Goal: Task Accomplishment & Management: Complete application form

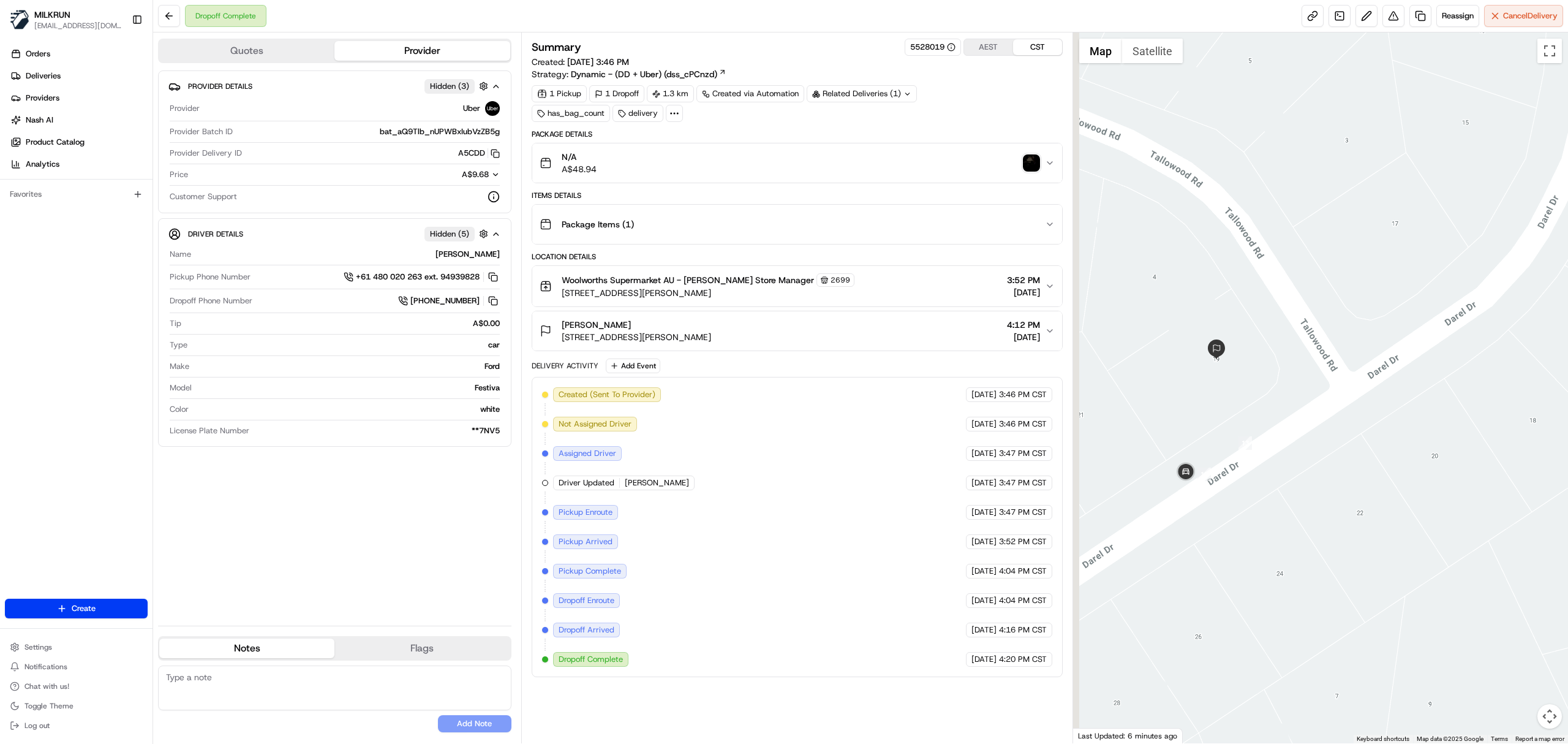
drag, startPoint x: 1137, startPoint y: 479, endPoint x: 1274, endPoint y: 468, distance: 137.4
click at [1277, 480] on div at bounding box center [1321, 388] width 496 height 711
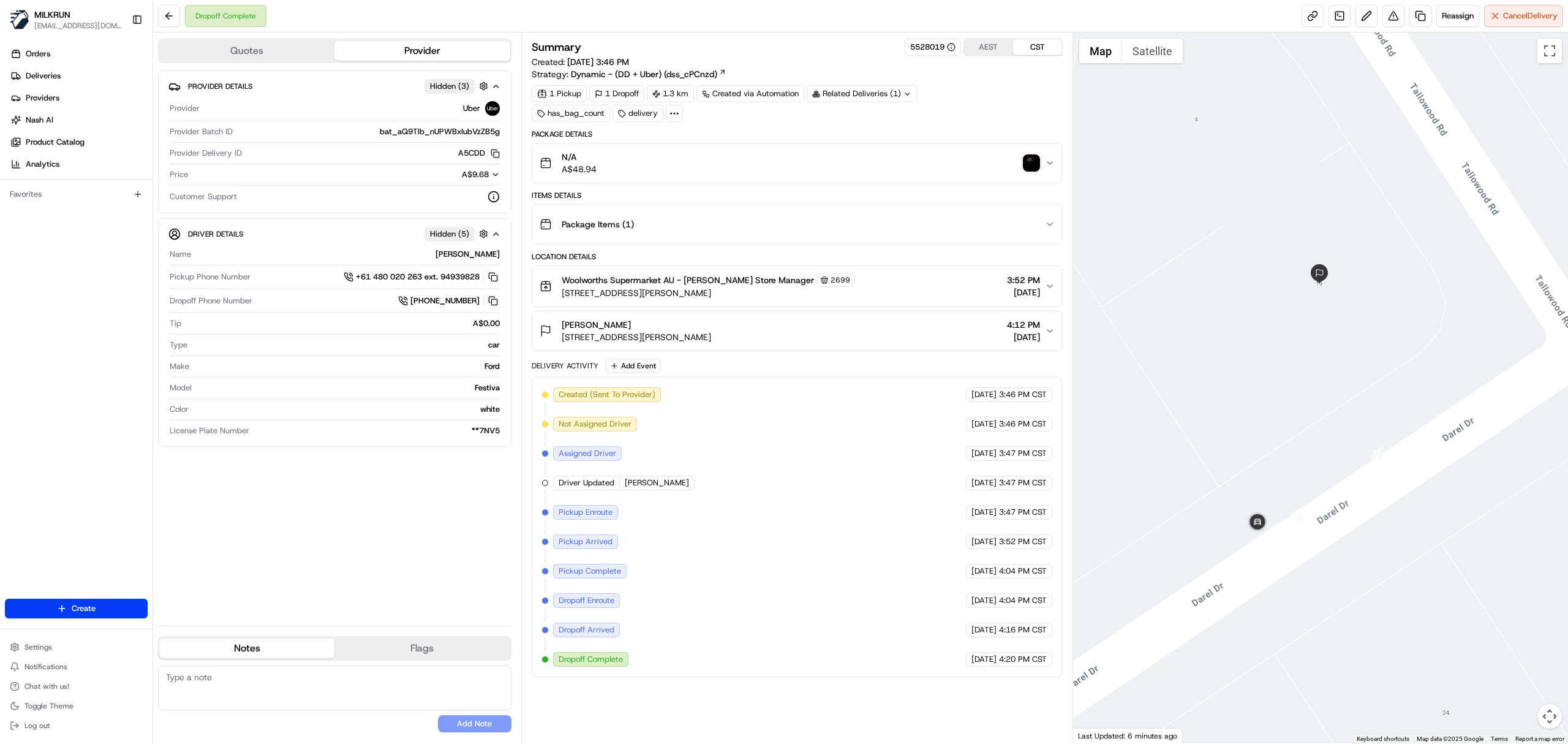
drag, startPoint x: 1264, startPoint y: 408, endPoint x: 1330, endPoint y: 390, distance: 68.4
click at [1330, 390] on div at bounding box center [1321, 388] width 496 height 711
click at [1159, 45] on button "Satellite" at bounding box center [1152, 51] width 60 height 25
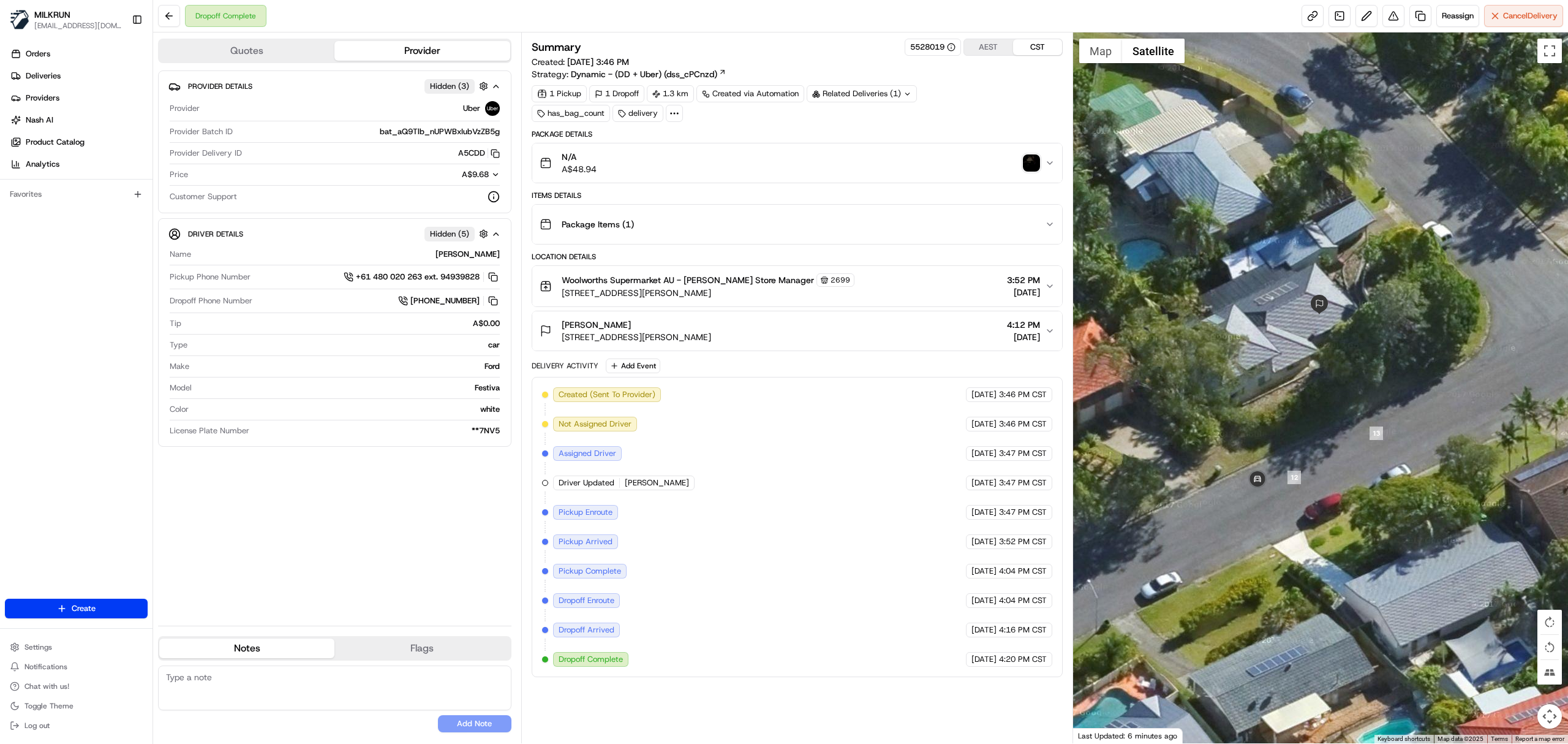
click at [1159, 45] on button "Satellite" at bounding box center [1153, 51] width 63 height 25
click at [1107, 47] on button "Map" at bounding box center [1100, 51] width 43 height 25
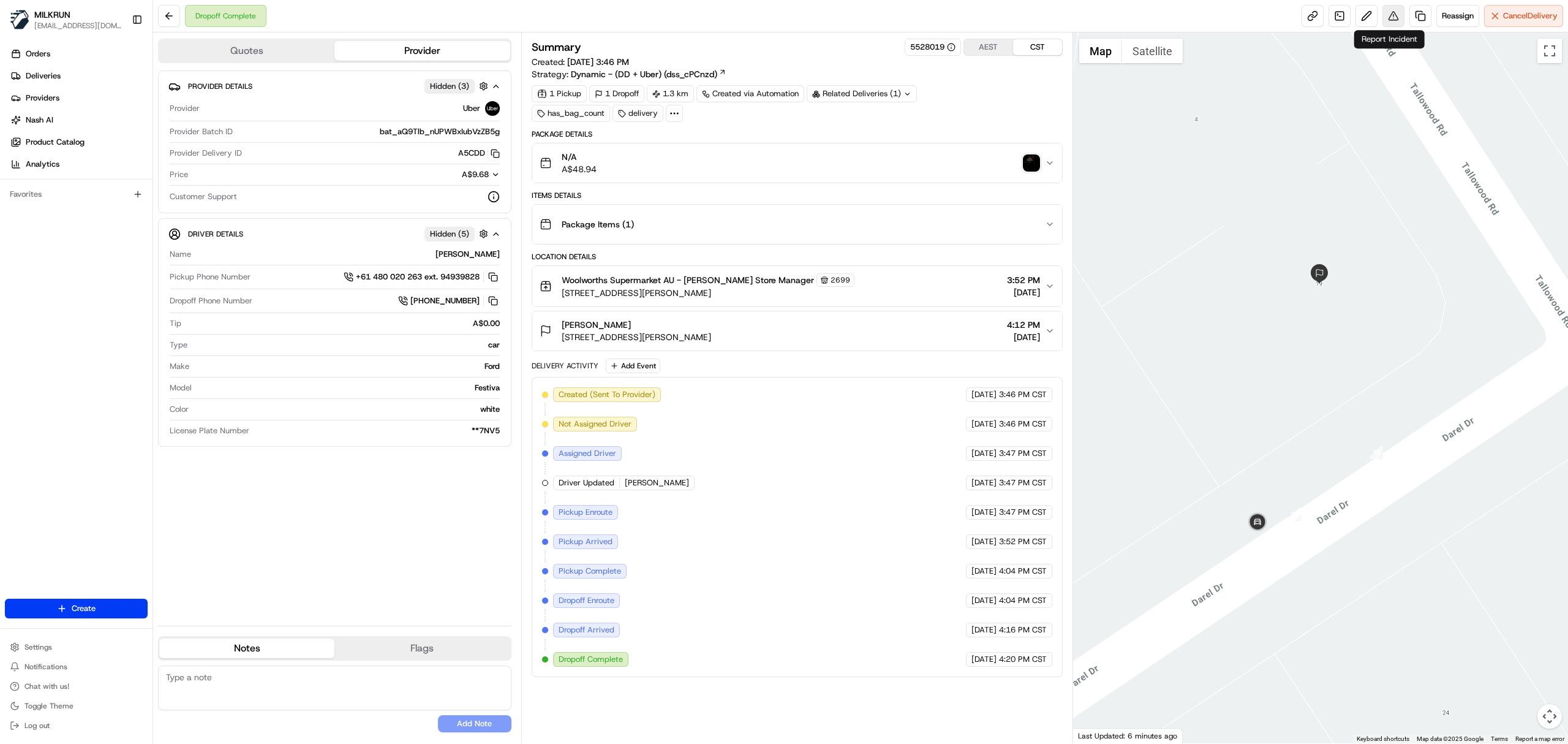
click at [1396, 17] on button at bounding box center [1393, 16] width 22 height 22
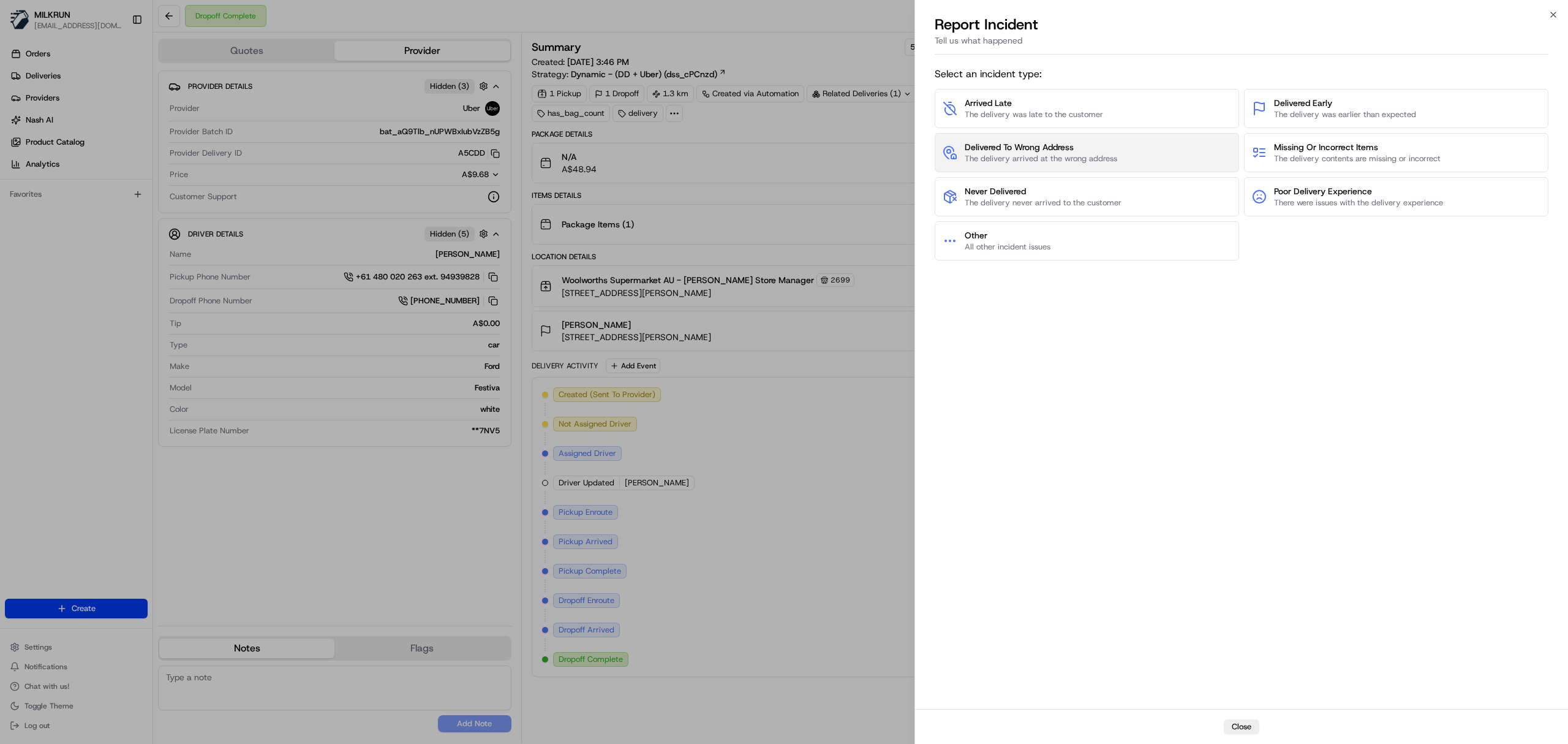
click at [1047, 151] on span "Delivered To Wrong Address" at bounding box center [1041, 147] width 153 height 12
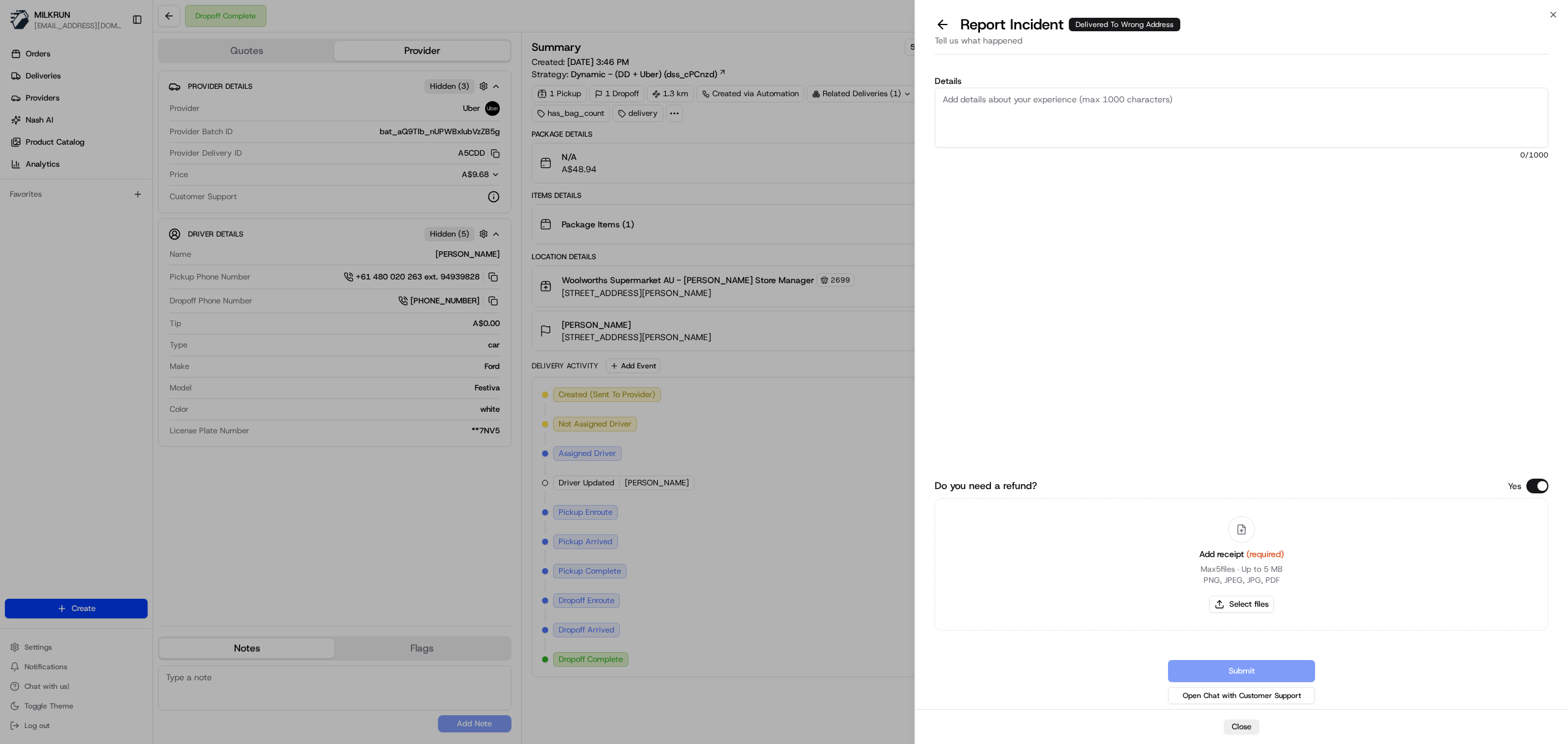
click at [1054, 118] on textarea "Details" at bounding box center [1241, 117] width 613 height 60
type textarea "Customer did not receive the order POD is too dark to identify where it was left"
click at [1251, 608] on button "Select files" at bounding box center [1241, 604] width 65 height 17
type input "C:\fakepath\Luke.pdf"
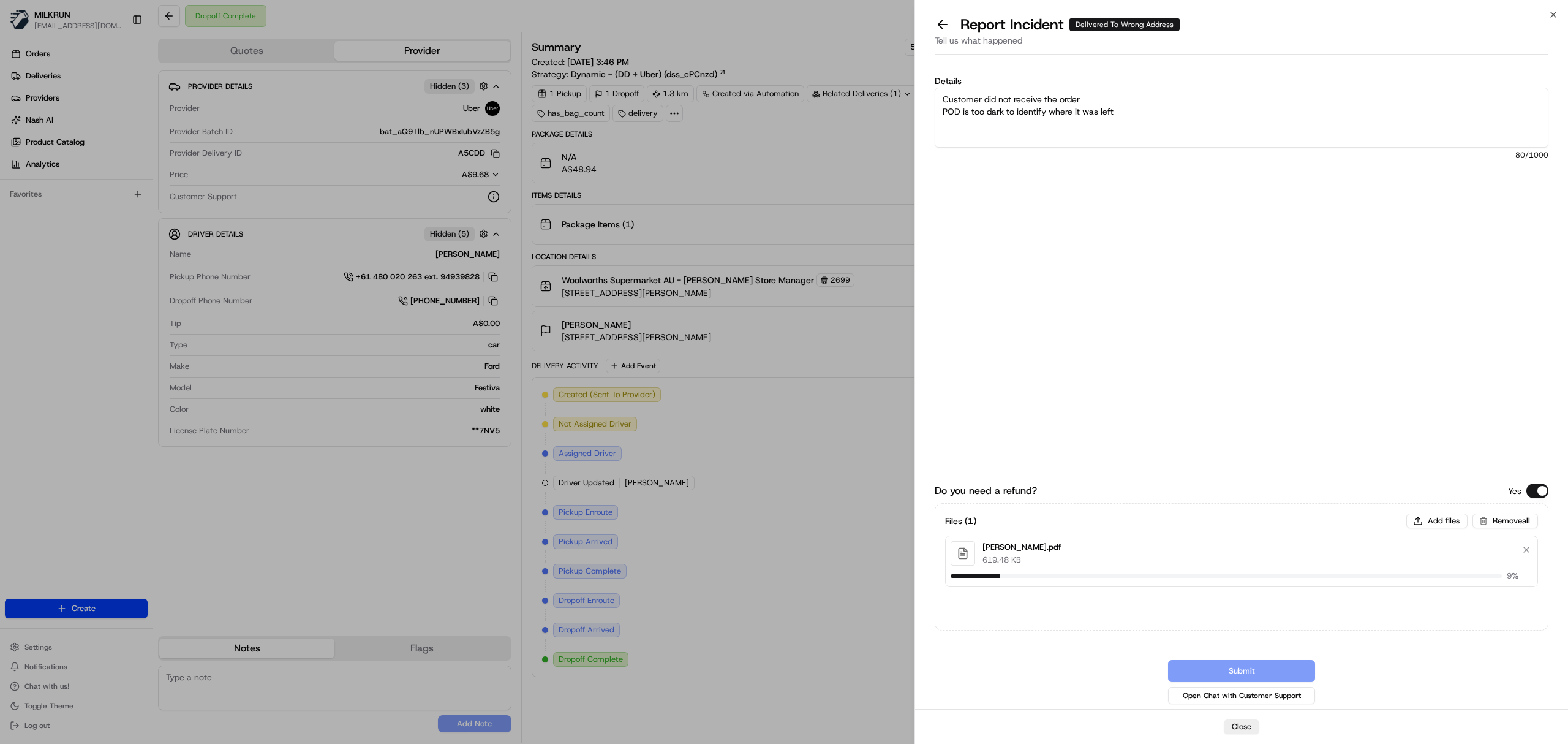
click at [1350, 308] on div "Details Customer did not receive the order POD is too dark to identify where it…" at bounding box center [1241, 202] width 613 height 252
click at [1247, 665] on button "Submit" at bounding box center [1241, 671] width 147 height 22
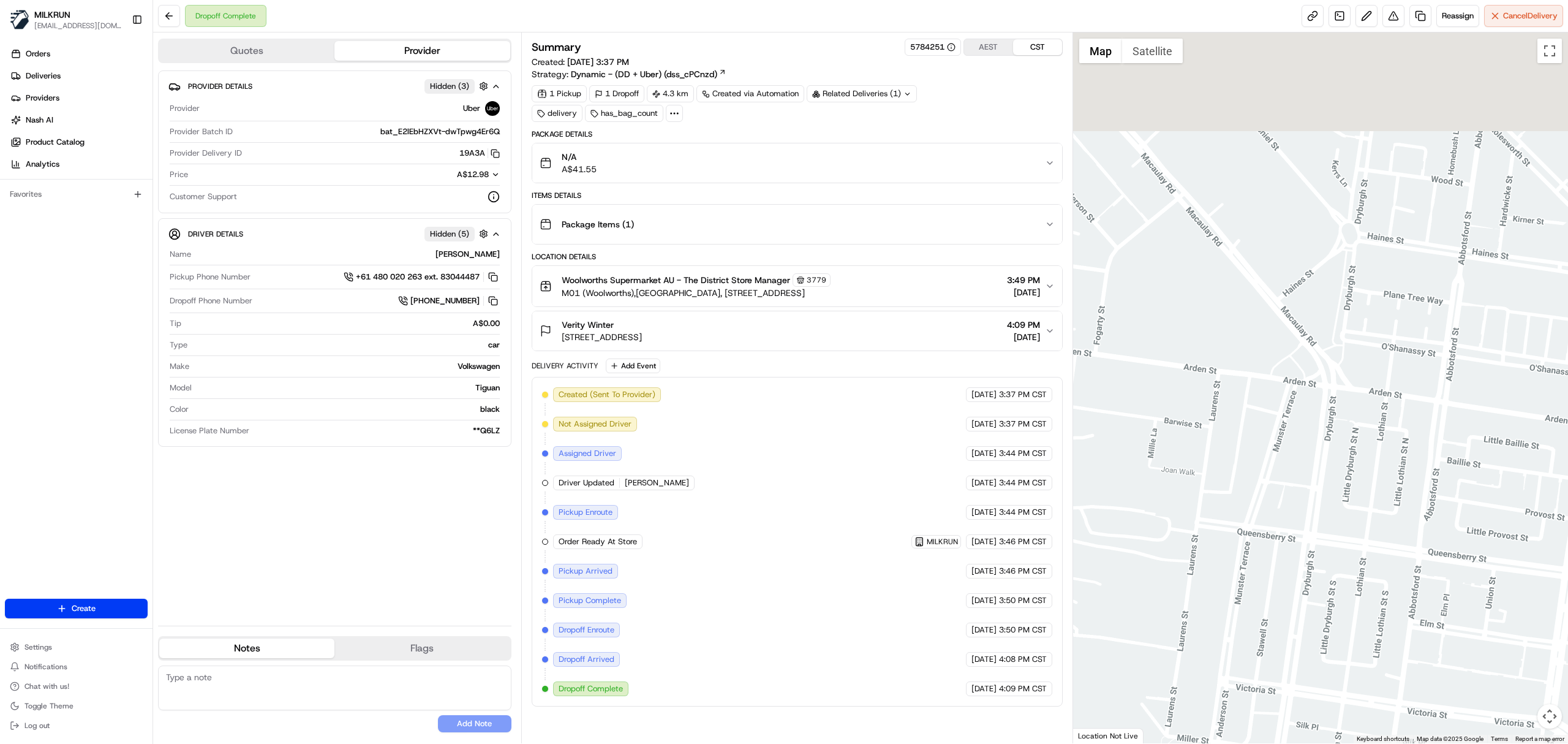
drag, startPoint x: 1316, startPoint y: 167, endPoint x: 1357, endPoint y: 479, distance: 314.7
click at [1357, 479] on div at bounding box center [1321, 388] width 496 height 711
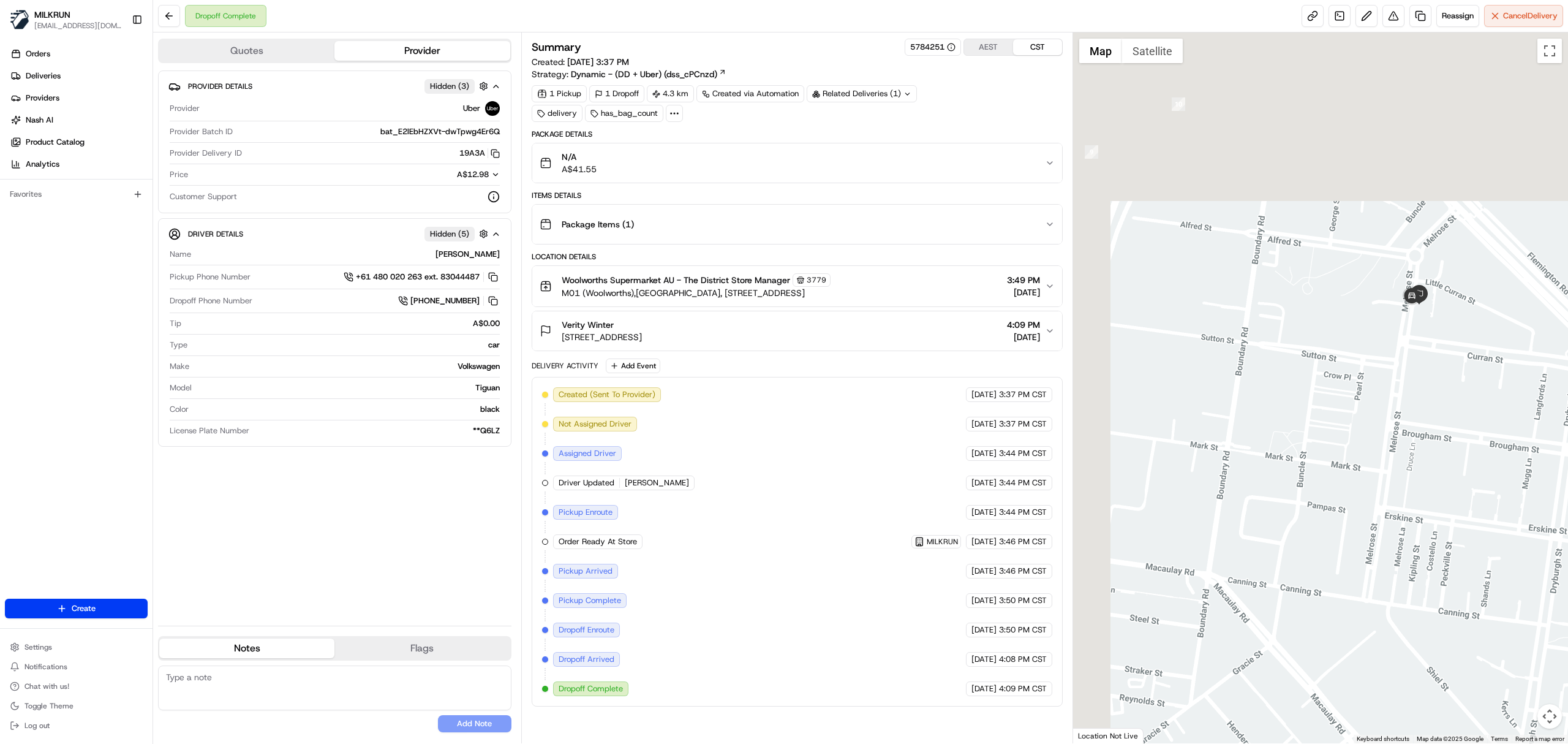
drag, startPoint x: 1278, startPoint y: 184, endPoint x: 1409, endPoint y: 553, distance: 391.6
click at [1409, 553] on div at bounding box center [1321, 388] width 496 height 711
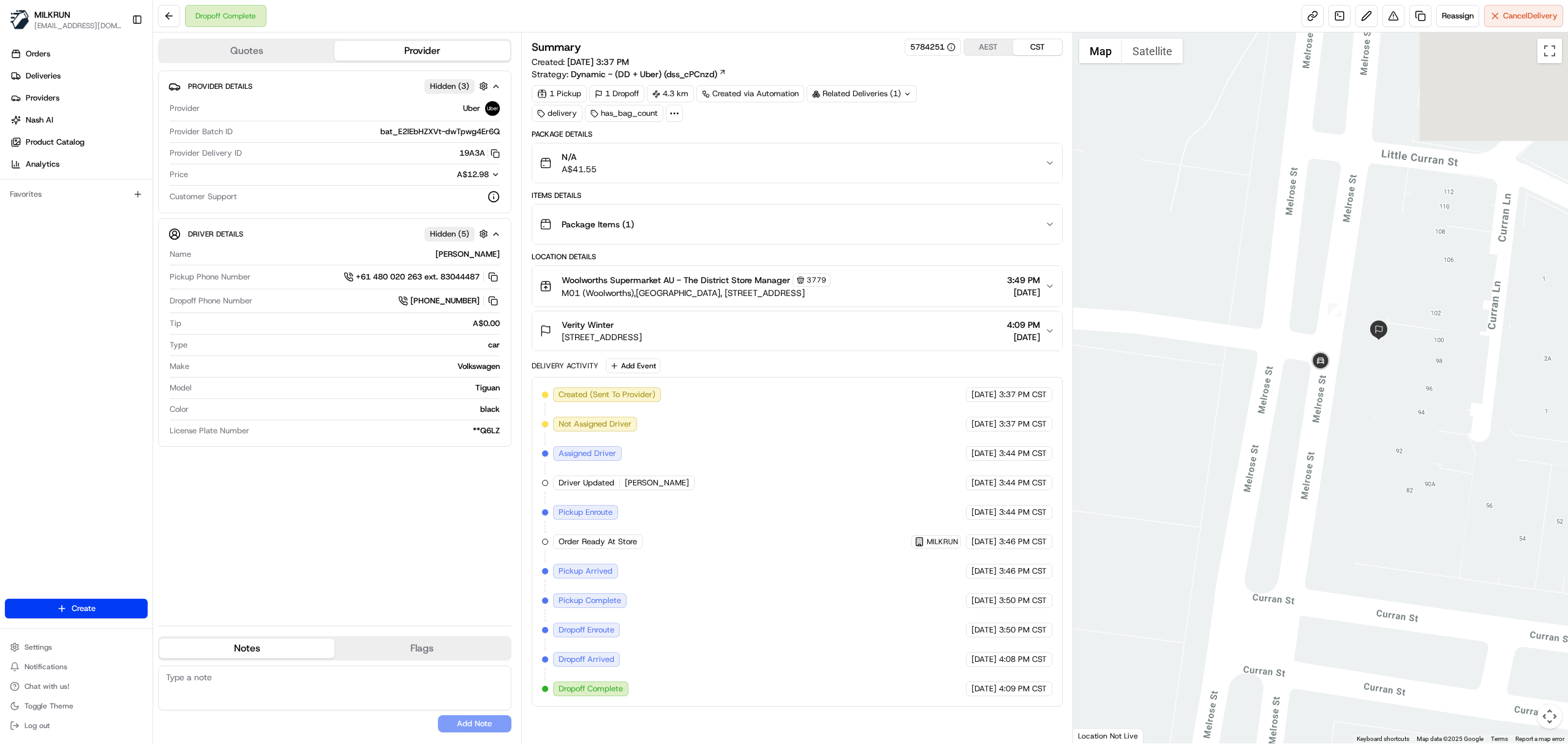
drag, startPoint x: 1409, startPoint y: 194, endPoint x: 1378, endPoint y: 484, distance: 291.7
click at [1378, 484] on div at bounding box center [1321, 388] width 496 height 711
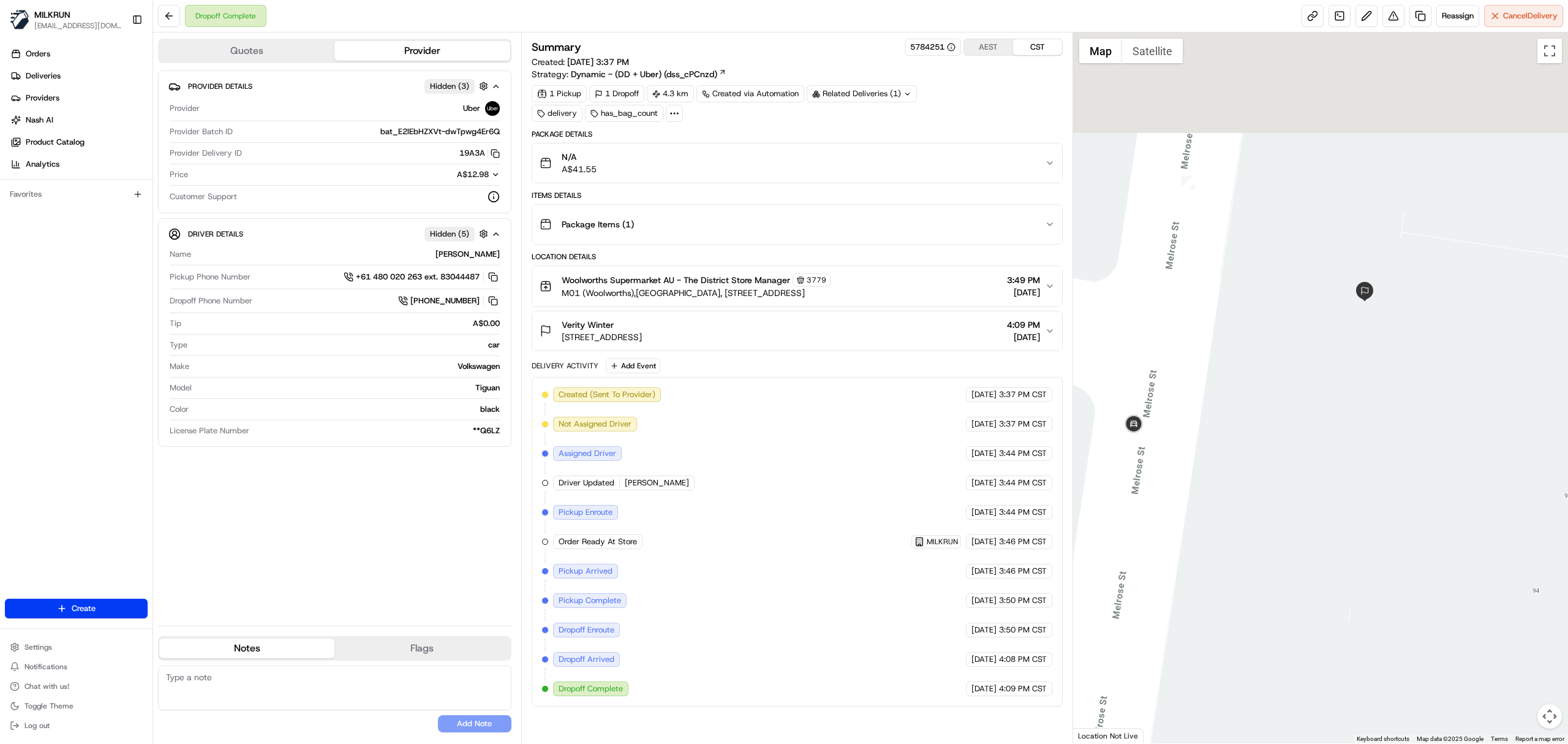
drag, startPoint x: 1311, startPoint y: 389, endPoint x: 1275, endPoint y: 516, distance: 132.0
click at [1278, 526] on div at bounding box center [1321, 388] width 496 height 711
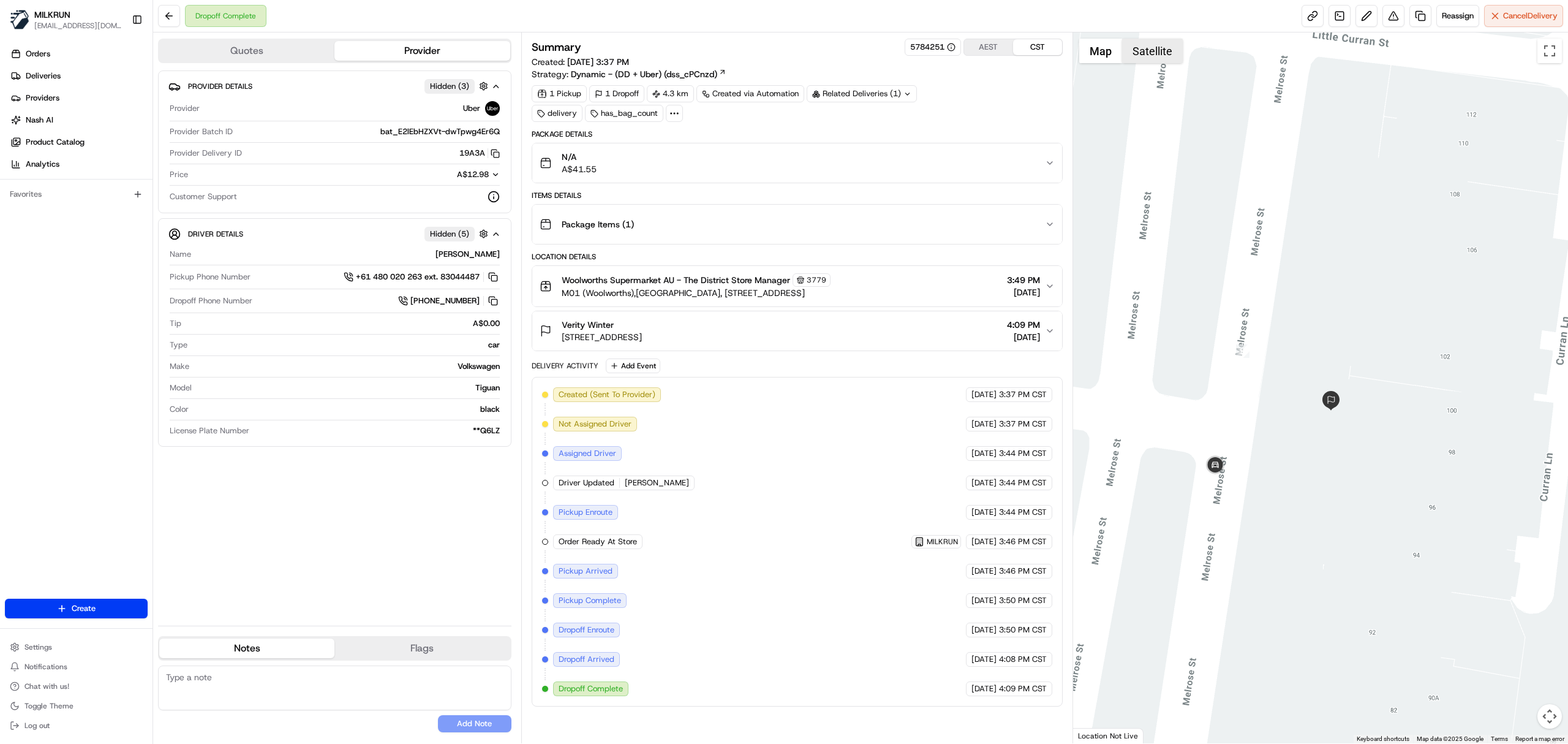
click at [1159, 45] on button "Satellite" at bounding box center [1152, 51] width 60 height 25
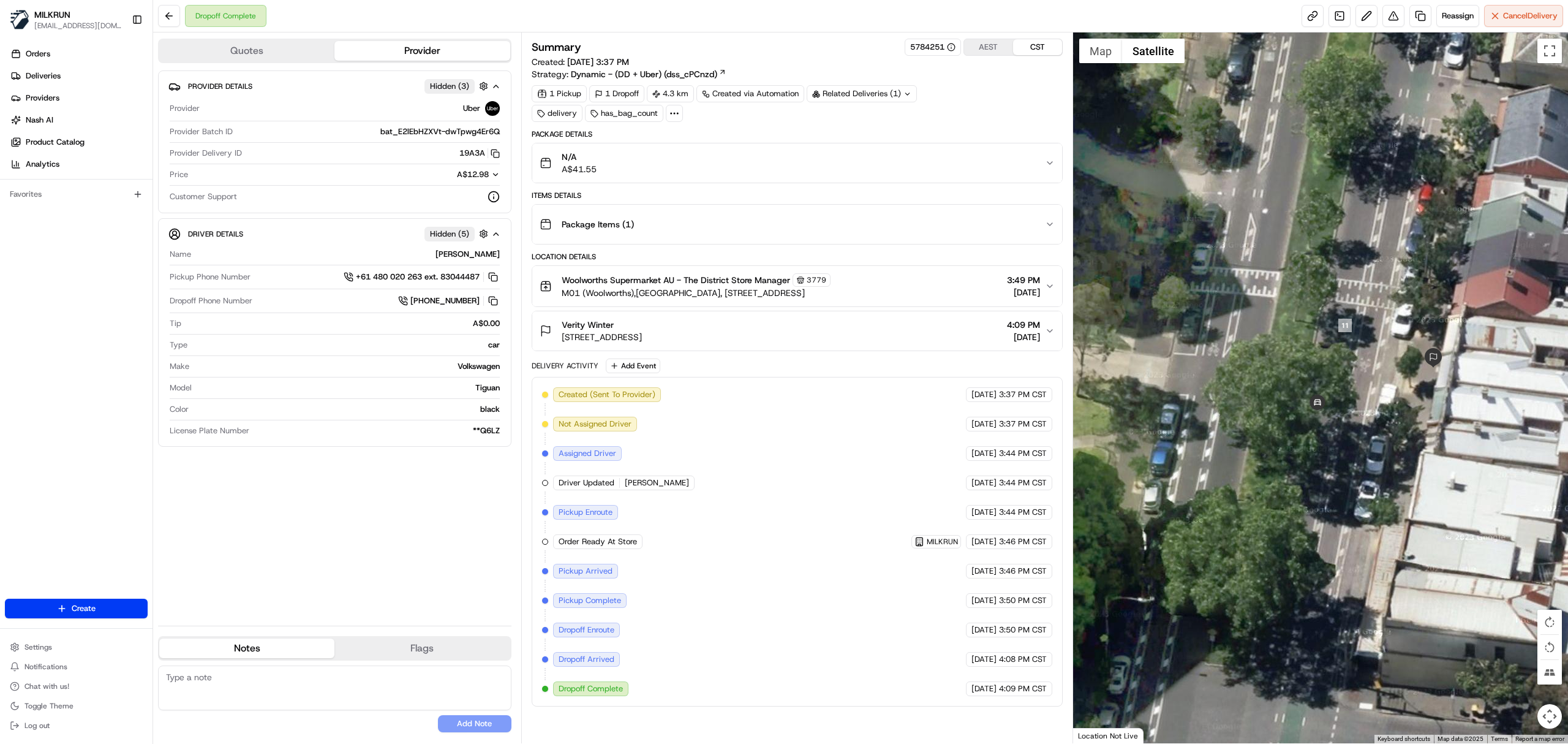
drag, startPoint x: 1331, startPoint y: 344, endPoint x: 1264, endPoint y: 317, distance: 72.2
click at [1264, 317] on div at bounding box center [1321, 388] width 496 height 711
drag, startPoint x: 1101, startPoint y: 61, endPoint x: 1091, endPoint y: 74, distance: 16.4
click at [1100, 61] on button "Map" at bounding box center [1100, 51] width 43 height 25
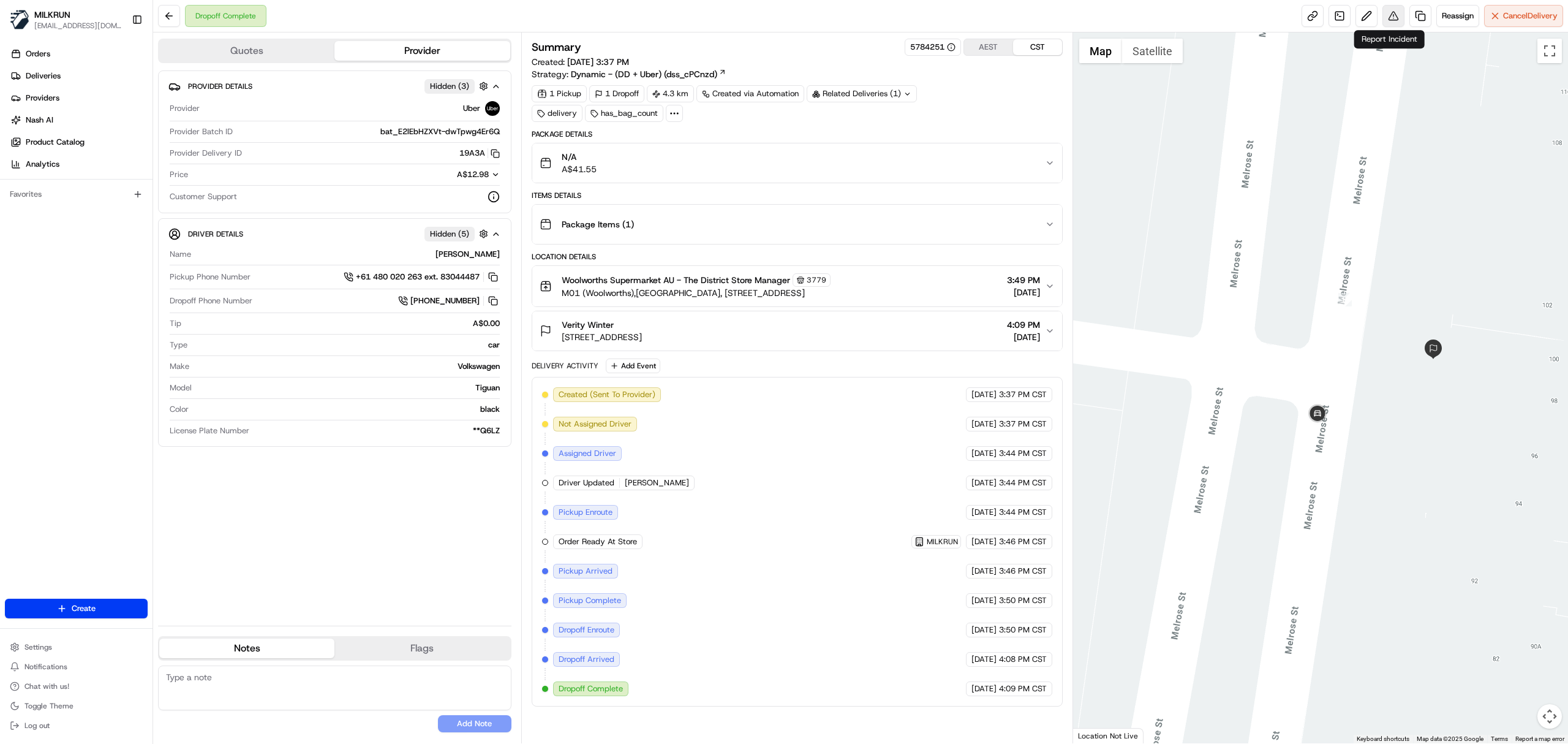
click at [1389, 20] on button at bounding box center [1393, 16] width 22 height 22
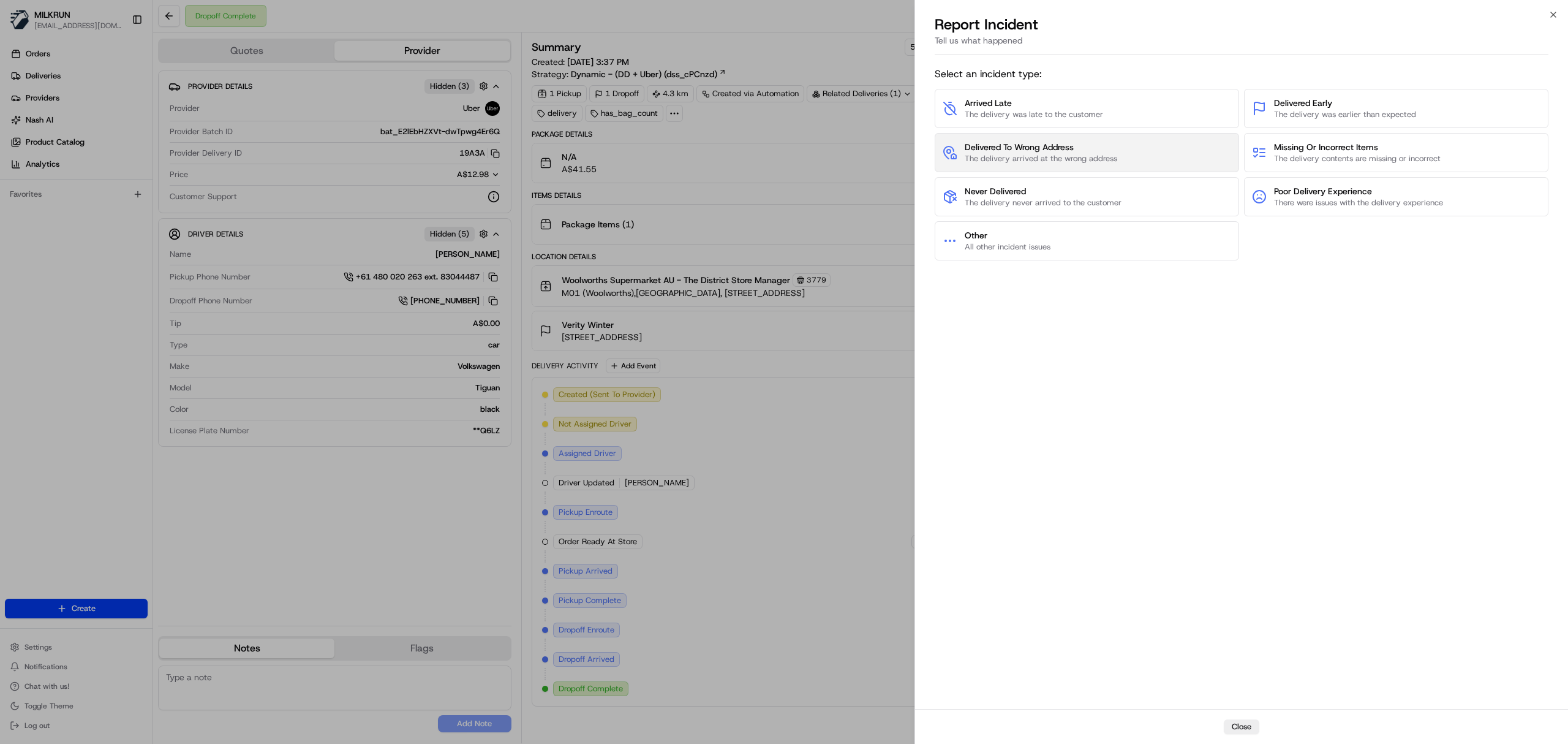
click at [1061, 154] on span "The delivery arrived at the wrong address" at bounding box center [1041, 158] width 153 height 11
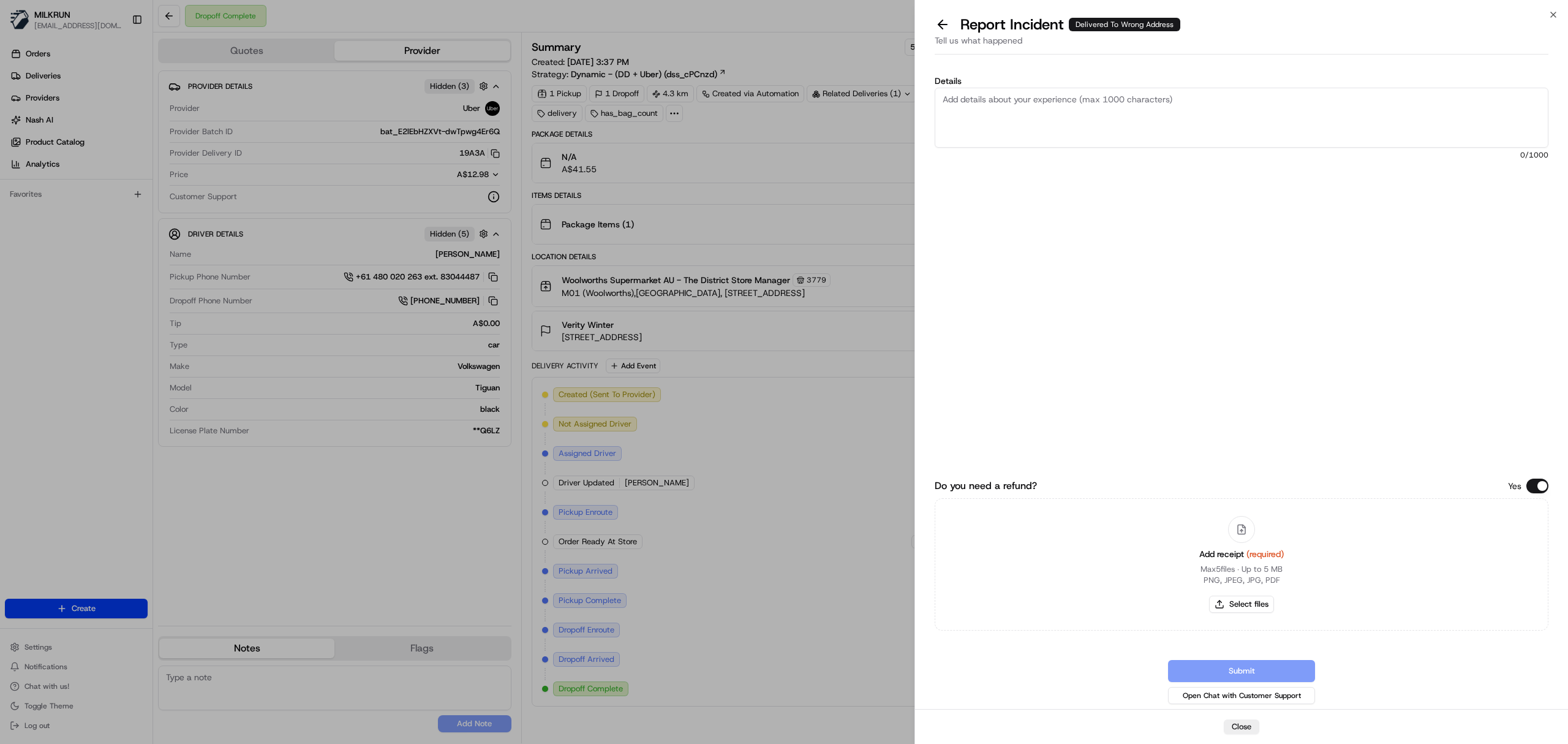
click at [1018, 126] on textarea "Details" at bounding box center [1241, 117] width 613 height 60
click at [963, 122] on textarea "Customer did not receive the order" at bounding box center [1241, 117] width 613 height 60
type textarea "Customer did not receive the order Confirmed delivered to an incorrect address"
click at [1235, 606] on button "Select files" at bounding box center [1241, 604] width 65 height 17
type input "C:\fakepath\Verity.pdf"
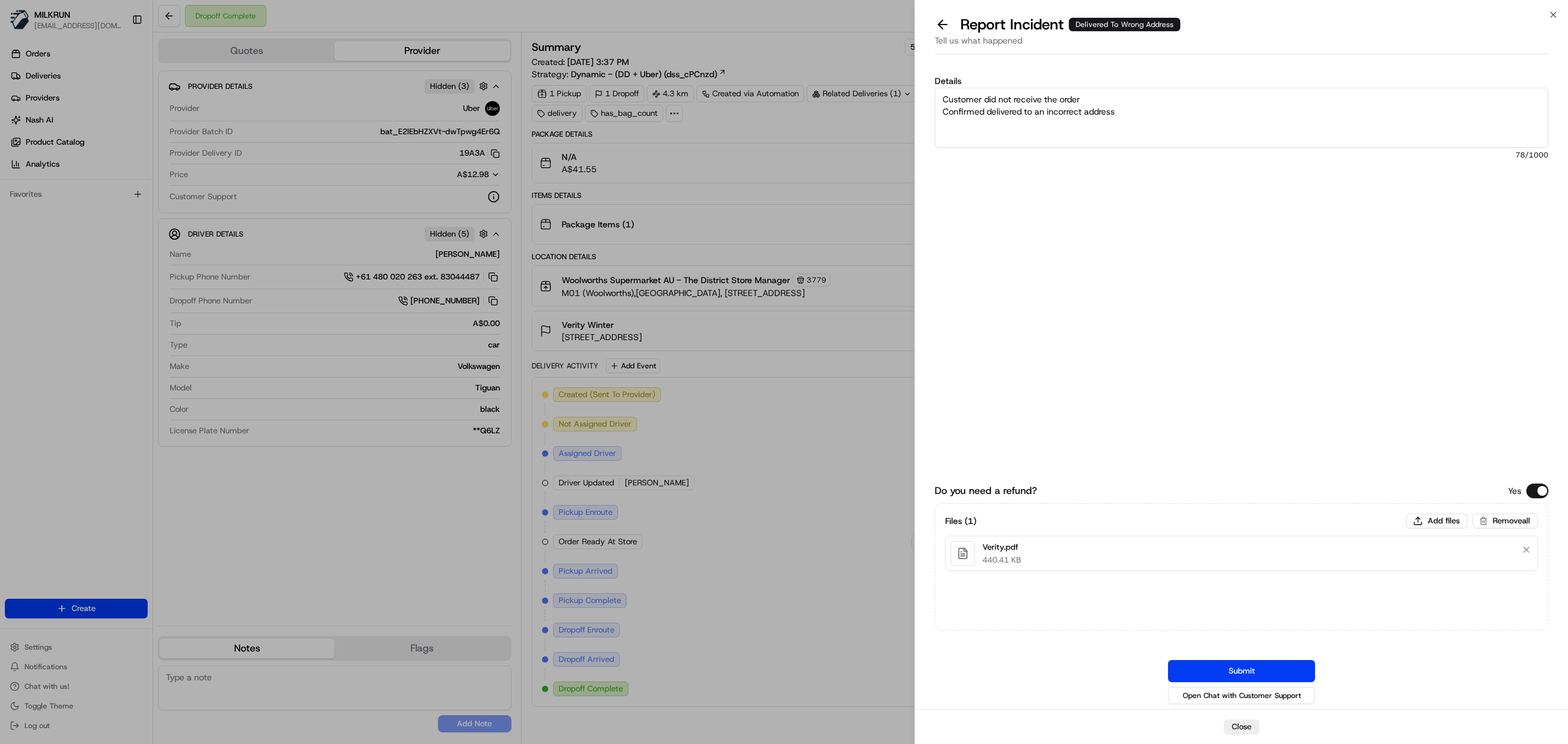
click at [1049, 113] on textarea "Customer did not receive the order Confirmed delivered to an incorrect address" at bounding box center [1241, 117] width 613 height 60
click at [1159, 126] on textarea "Customer did not receive the order Confirmed delivered to an incorrect address" at bounding box center [1241, 117] width 613 height 60
drag, startPoint x: 1145, startPoint y: 115, endPoint x: 939, endPoint y: 115, distance: 206.0
click at [939, 115] on textarea "Customer did not receive the order Confirmed delivered to an incorrect address" at bounding box center [1241, 117] width 613 height 60
type textarea "Customer did not receive the order Driver did not follow the delivery protocols"
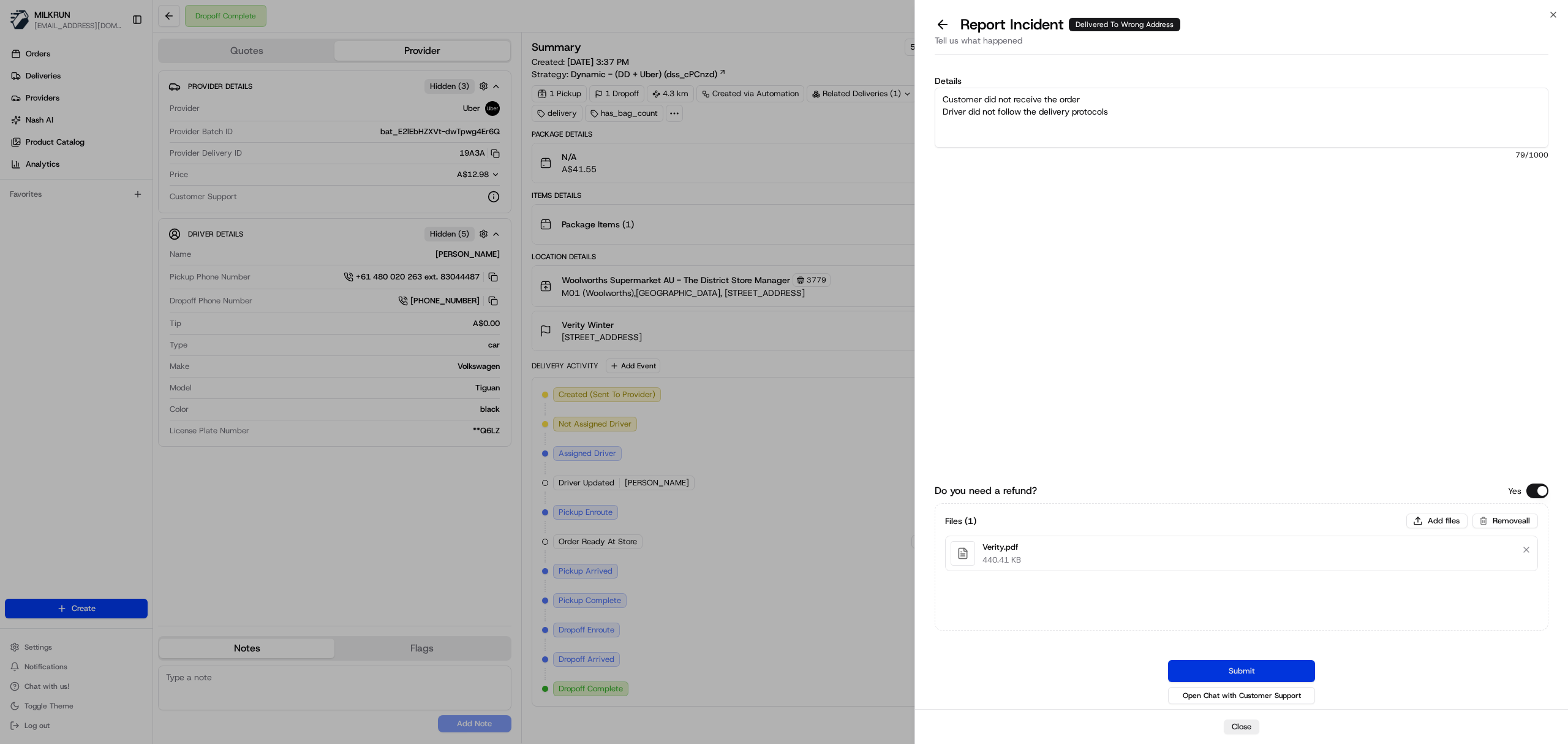
click at [1243, 665] on button "Submit" at bounding box center [1241, 671] width 147 height 22
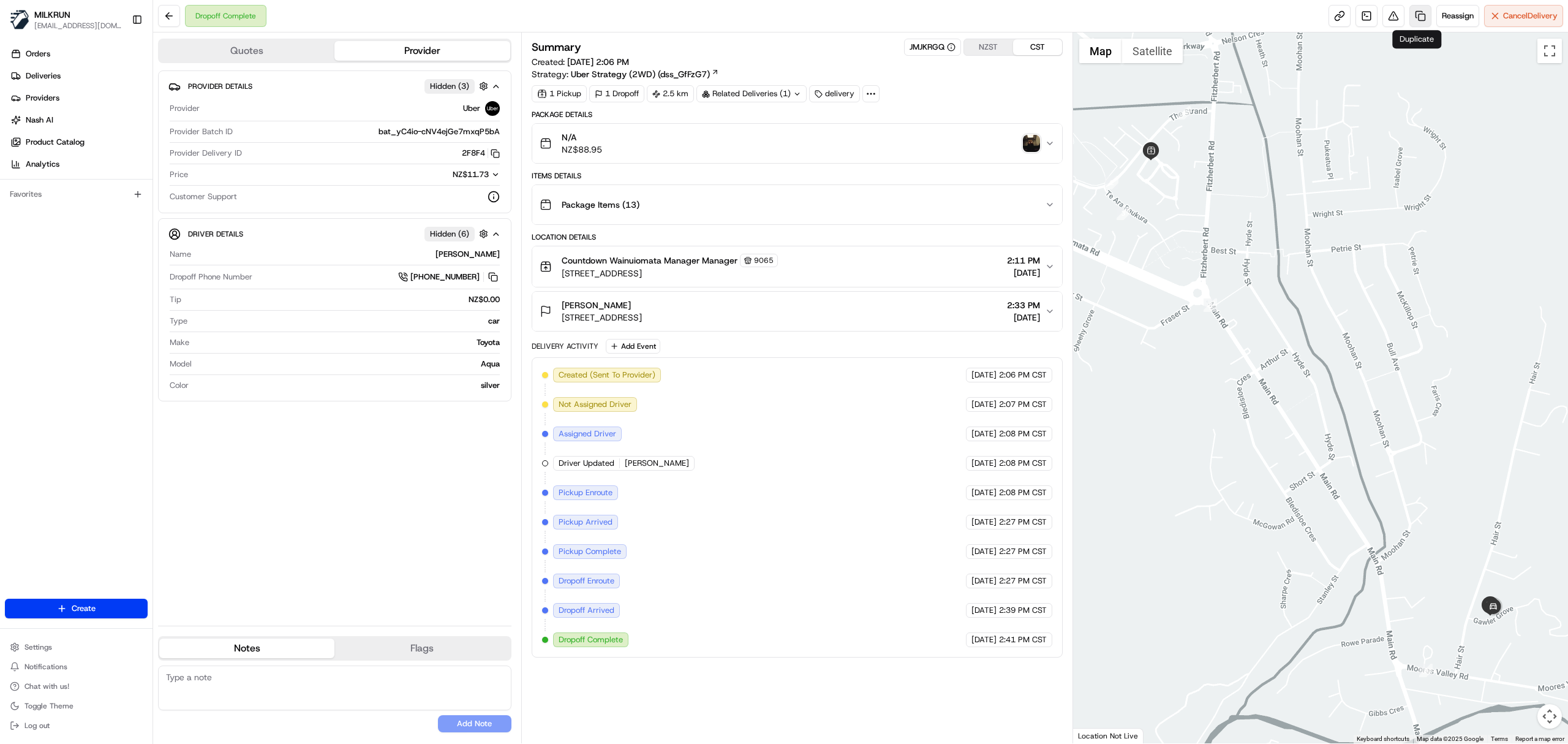
click at [1414, 21] on link at bounding box center [1420, 16] width 22 height 22
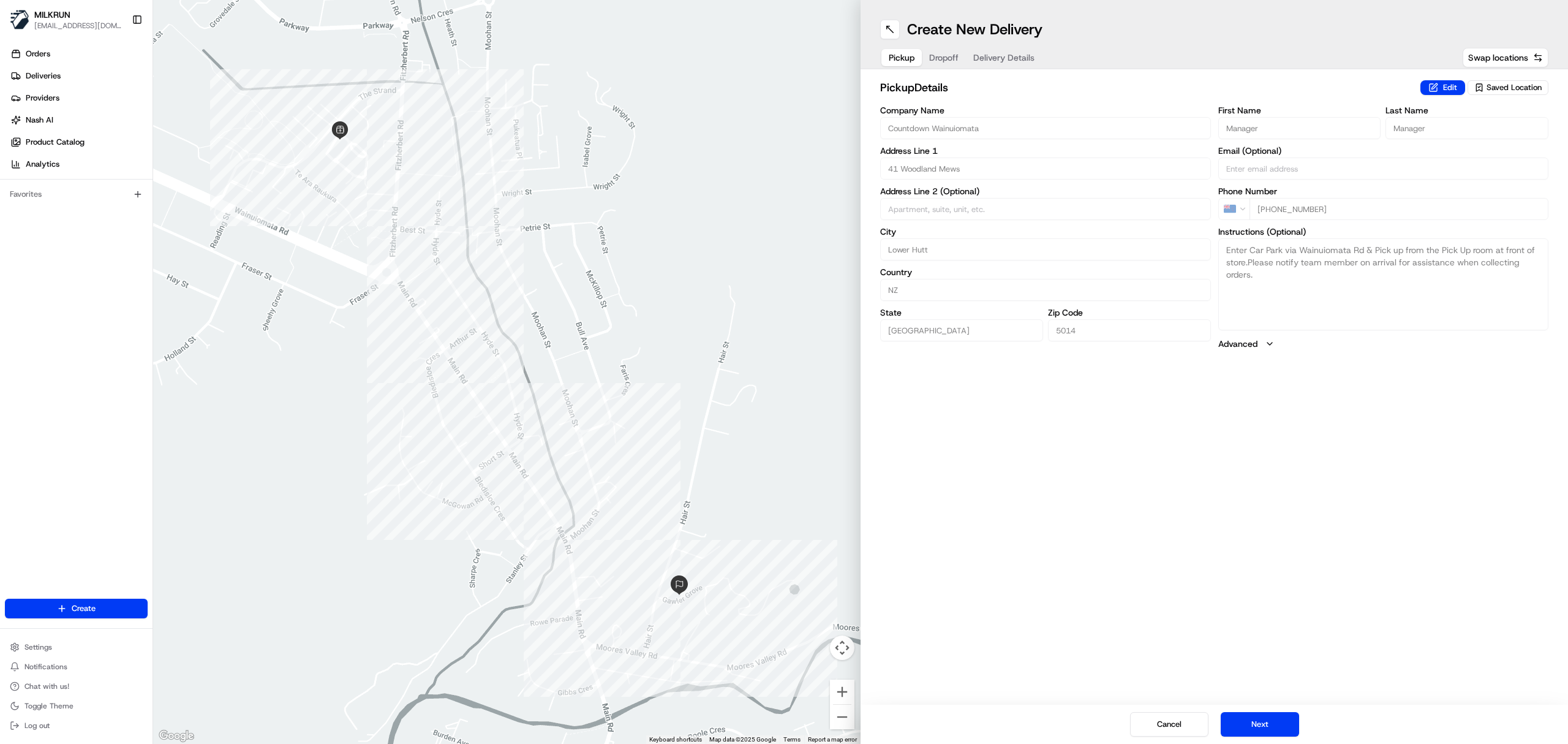
click at [997, 52] on span "Delivery Details" at bounding box center [1003, 58] width 61 height 12
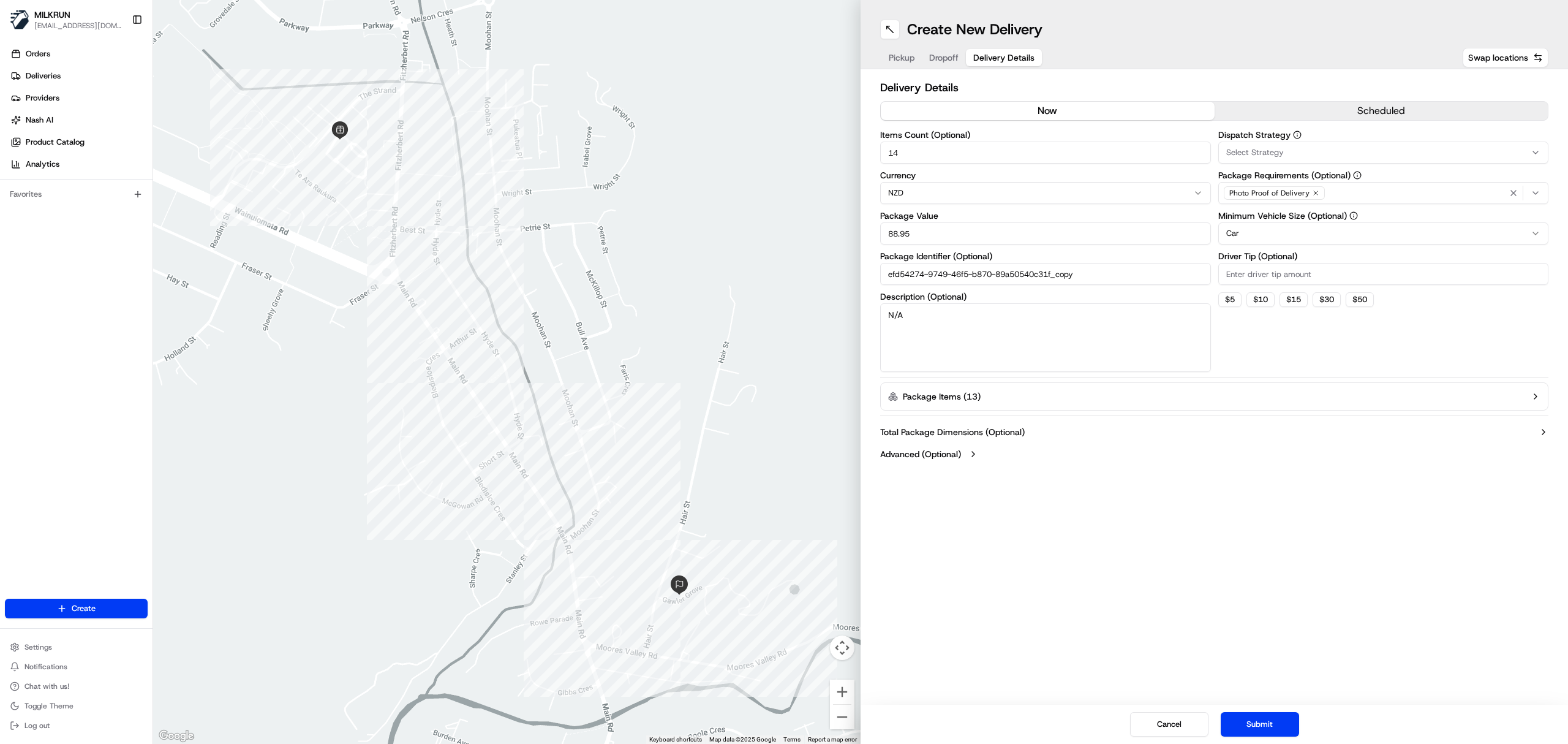
click at [969, 111] on button "now" at bounding box center [1047, 111] width 334 height 18
click at [985, 152] on input "14" at bounding box center [1046, 152] width 331 height 22
drag, startPoint x: 984, startPoint y: 152, endPoint x: 787, endPoint y: 132, distance: 198.0
click at [803, 135] on div "← Move left → Move right ↑ Move up ↓ Move down + Zoom in - Zoom out Home Jump l…" at bounding box center [860, 372] width 1414 height 744
type input "6"
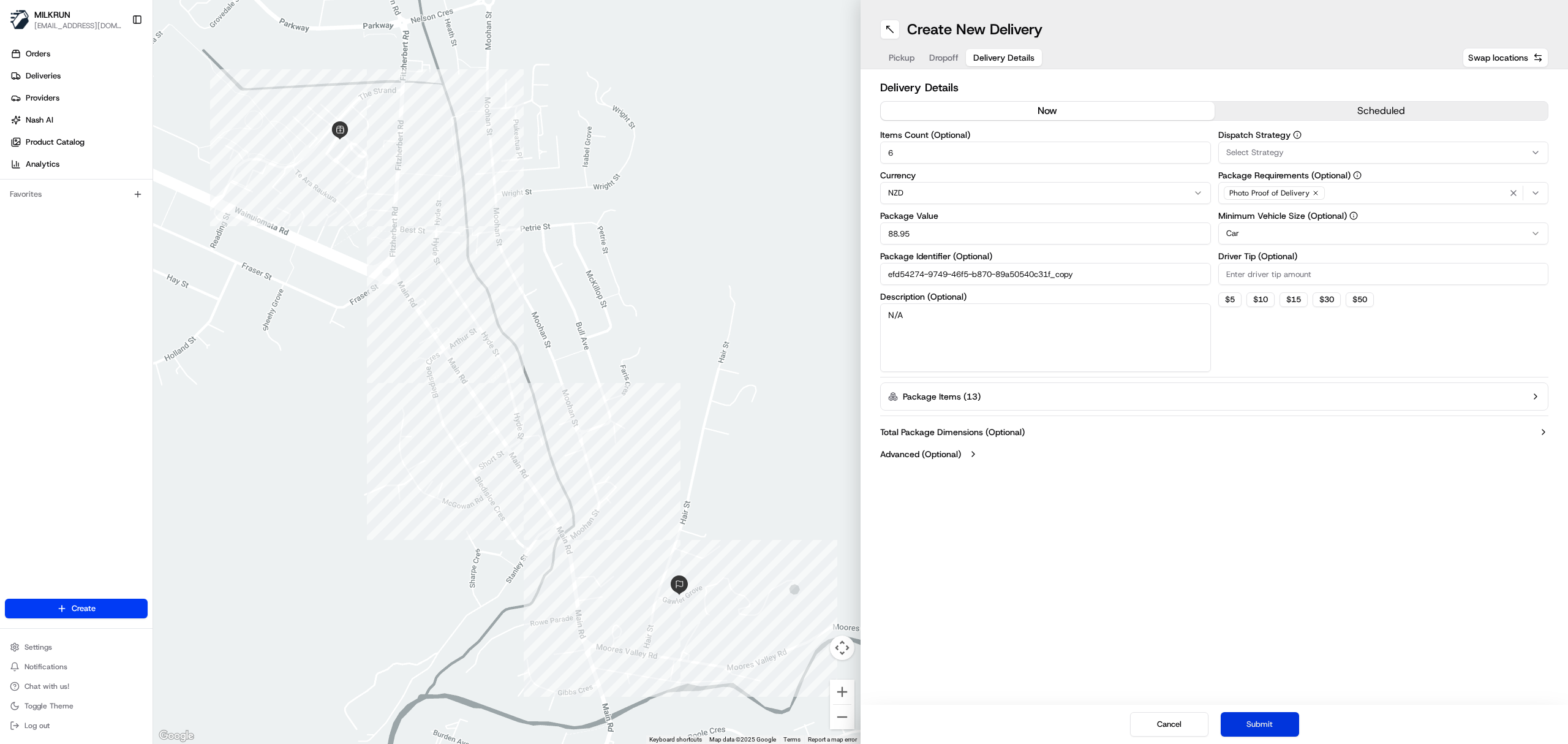
click at [1263, 726] on button "Submit" at bounding box center [1260, 724] width 79 height 25
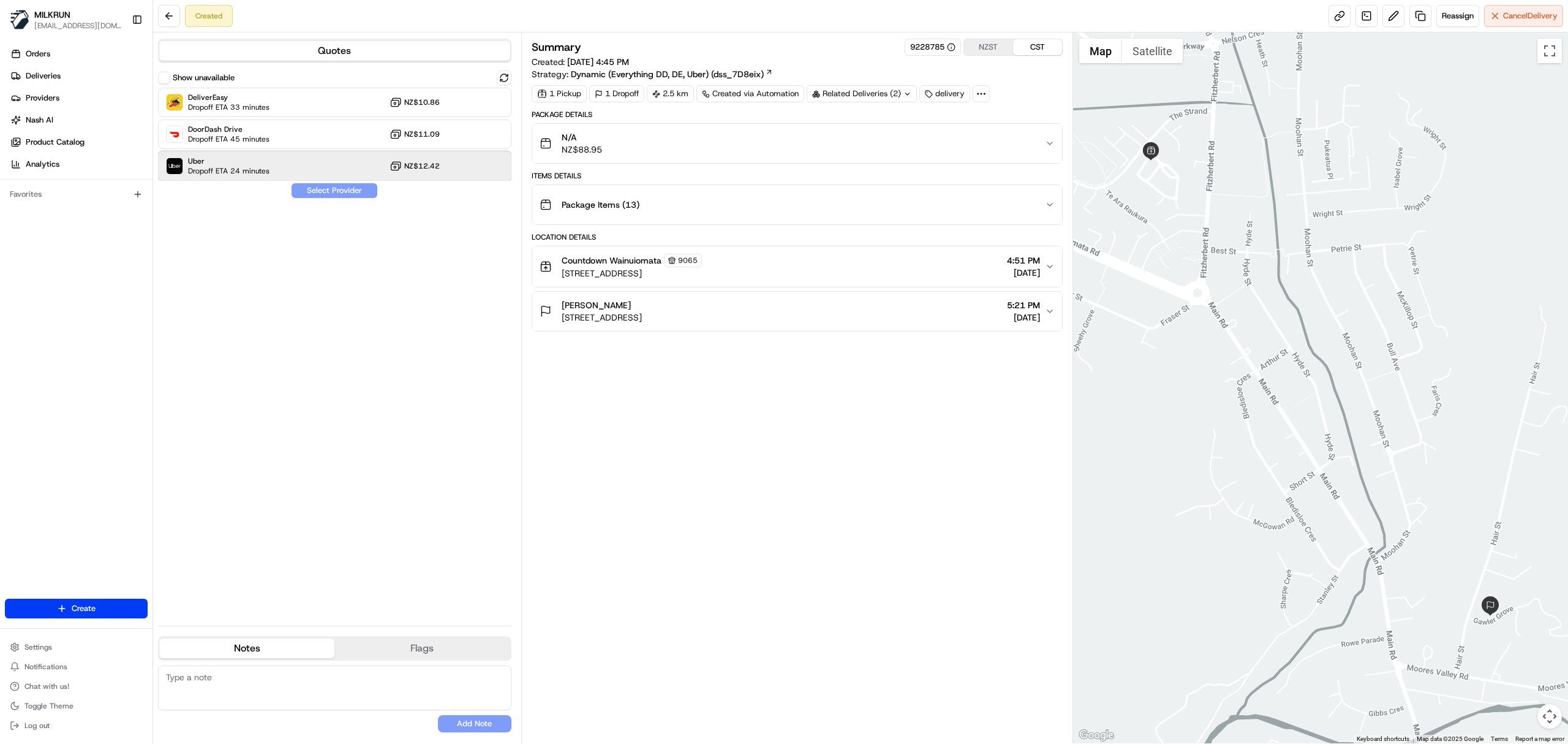
click at [260, 165] on span "Uber" at bounding box center [228, 161] width 81 height 9
drag, startPoint x: 334, startPoint y: 192, endPoint x: 328, endPoint y: 189, distance: 6.7
click at [334, 194] on button "Assign Provider" at bounding box center [335, 191] width 87 height 15
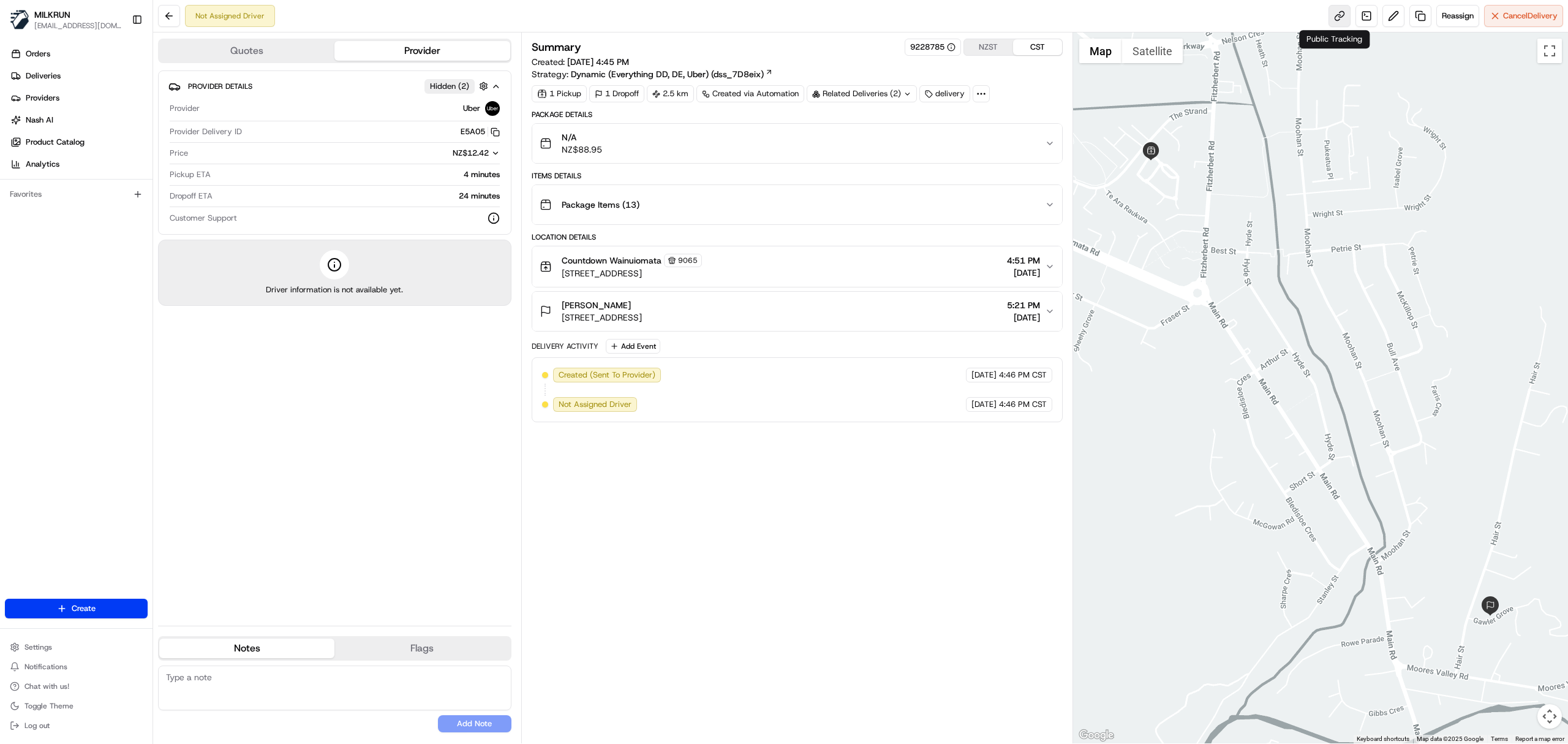
click at [1343, 16] on link at bounding box center [1340, 16] width 22 height 22
